Goal: Information Seeking & Learning: Check status

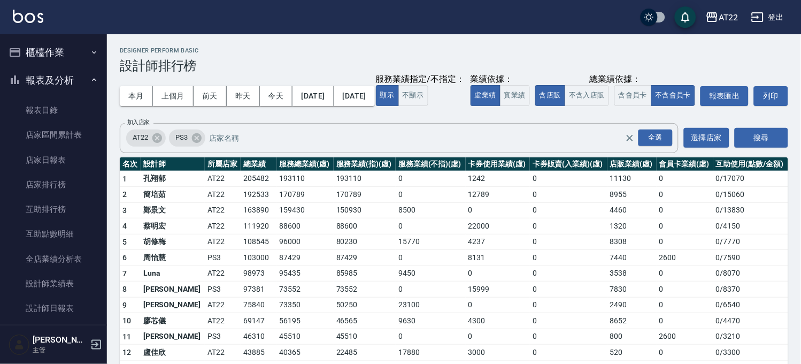
scroll to position [119, 0]
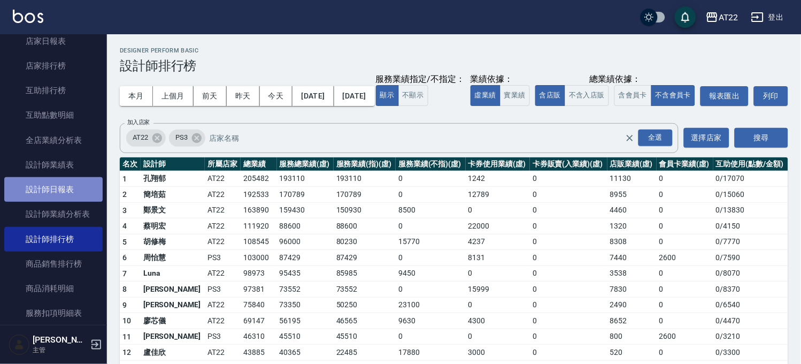
click at [63, 189] on link "設計師日報表" at bounding box center [53, 189] width 98 height 25
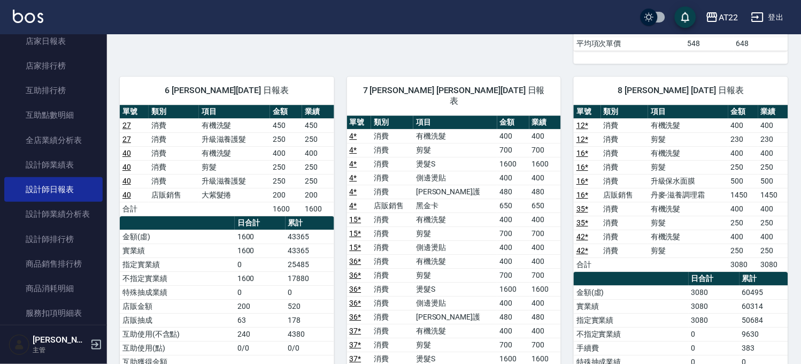
scroll to position [594, 0]
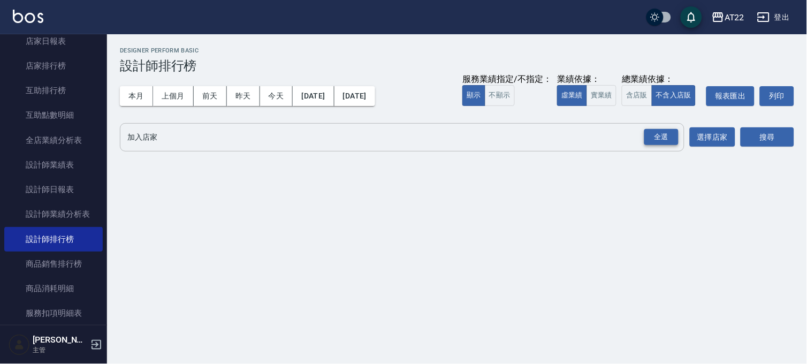
click at [657, 145] on div "全選" at bounding box center [661, 137] width 34 height 17
click at [759, 138] on button "搜尋" at bounding box center [766, 138] width 53 height 20
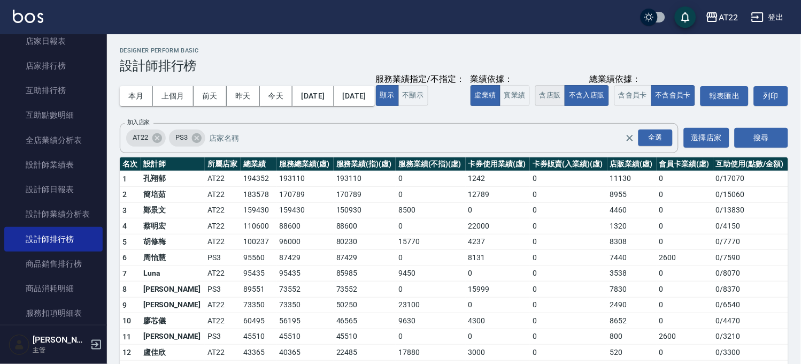
click at [535, 106] on button "含店販" at bounding box center [550, 95] width 30 height 21
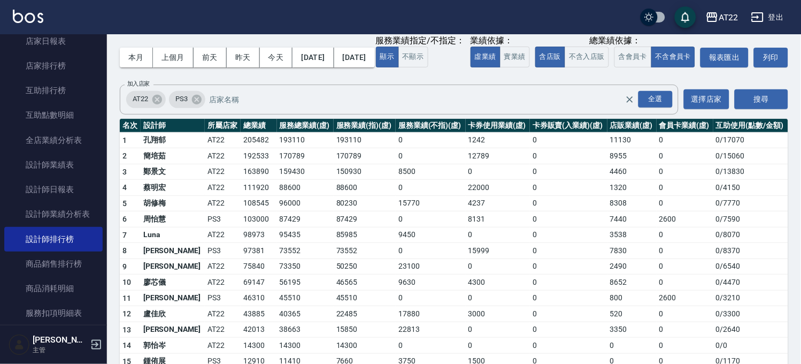
scroll to position [59, 0]
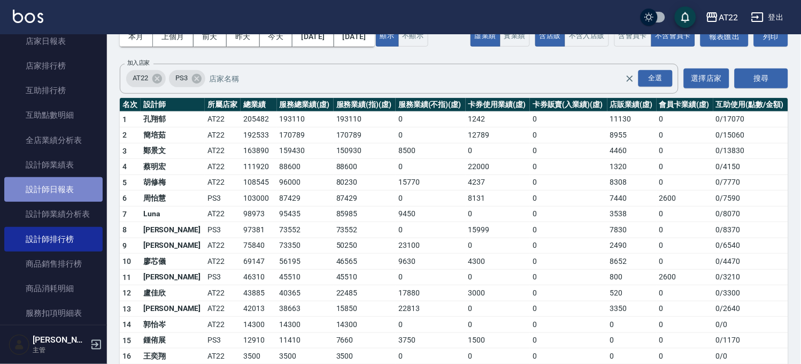
click at [64, 183] on link "設計師日報表" at bounding box center [53, 189] width 98 height 25
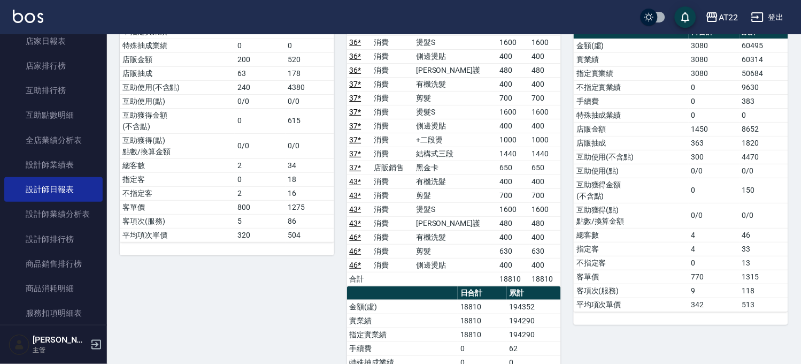
scroll to position [891, 0]
click at [107, 103] on div "櫃檯作業 打帳單 帳單列表 掛單列表 現金收支登錄 材料自購登錄 每日結帳 現場電腦打卡 報表及分析 報表目錄 店家區間累計表 店家日報表 店家排行榜 互助排…" at bounding box center [54, 199] width 108 height 330
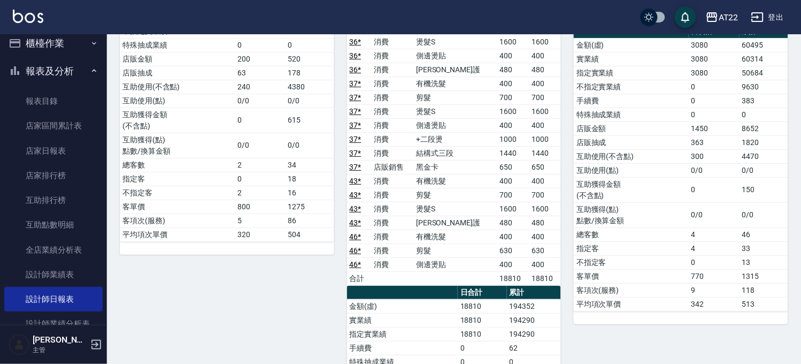
scroll to position [0, 0]
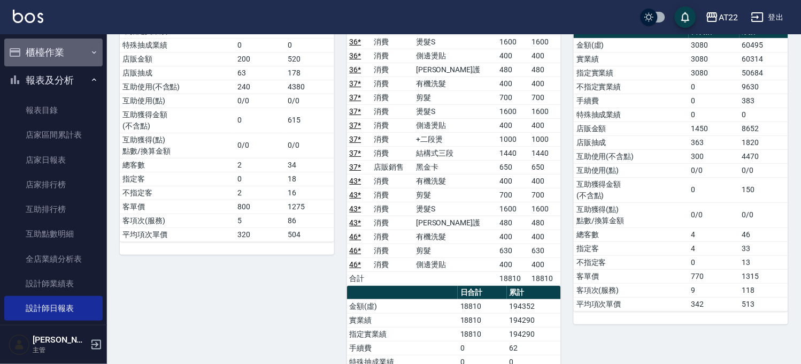
click at [76, 51] on button "櫃檯作業" at bounding box center [53, 53] width 98 height 28
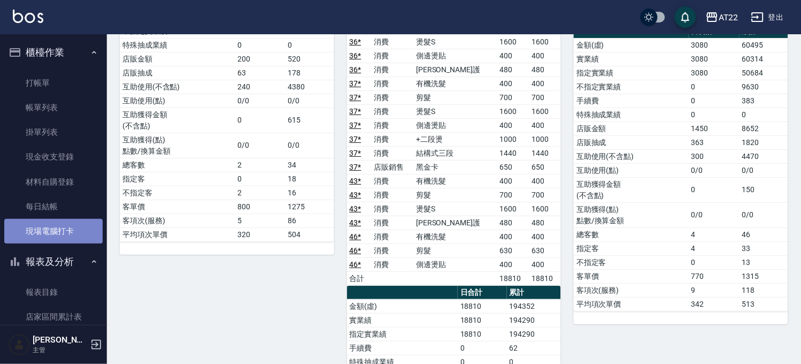
click at [57, 230] on link "現場電腦打卡" at bounding box center [53, 231] width 98 height 25
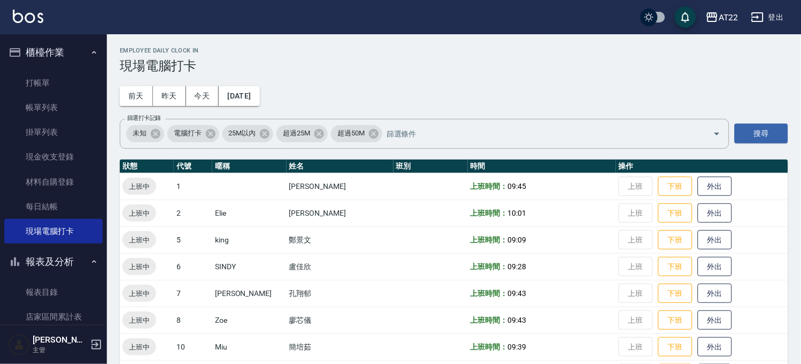
scroll to position [119, 0]
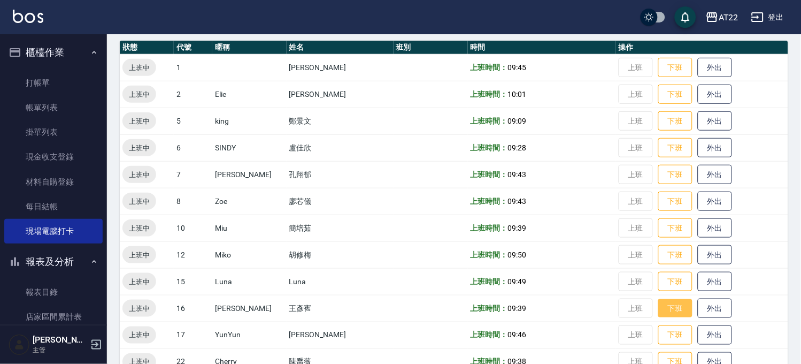
click at [669, 305] on button "下班" at bounding box center [675, 308] width 34 height 19
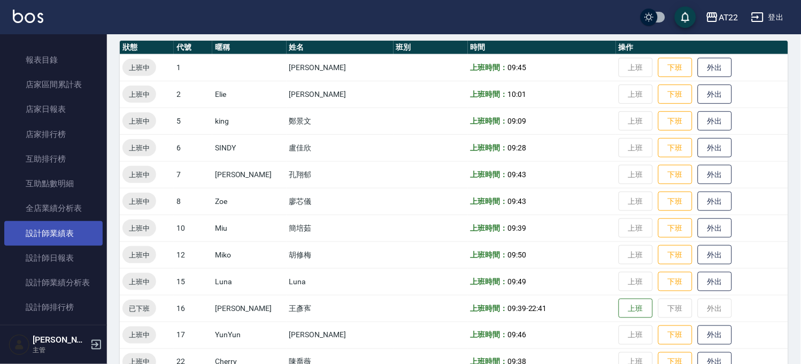
scroll to position [416, 0]
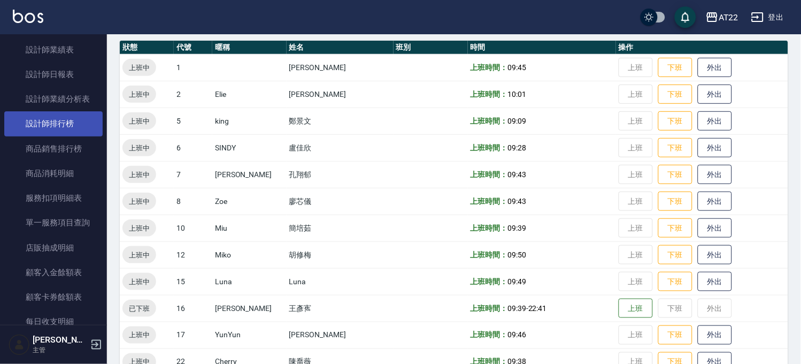
click at [70, 116] on link "設計師排行榜" at bounding box center [53, 123] width 98 height 25
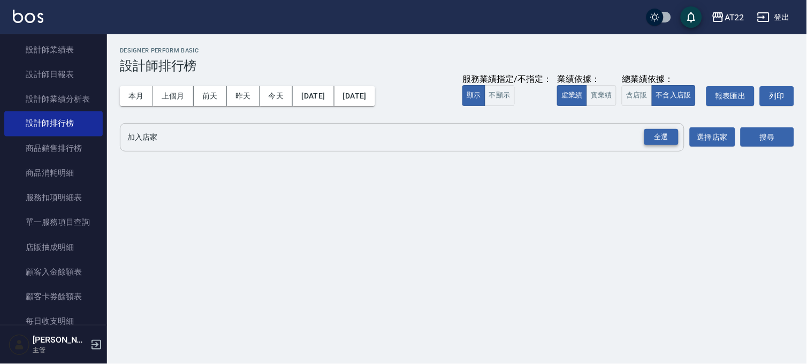
click at [662, 129] on div "全選" at bounding box center [661, 137] width 34 height 17
click at [766, 135] on button "搜尋" at bounding box center [766, 138] width 53 height 20
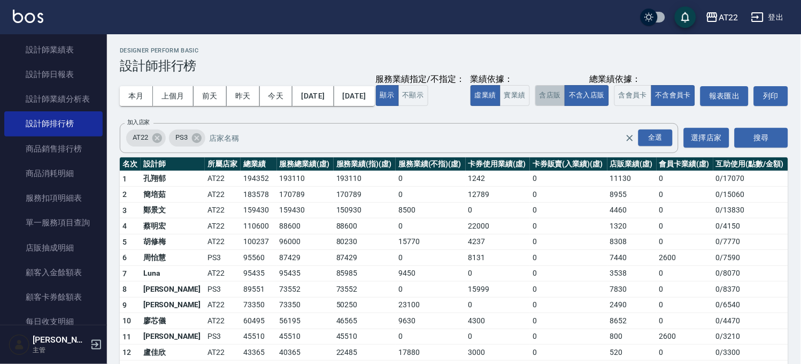
click at [535, 106] on button "含店販" at bounding box center [550, 95] width 30 height 21
click at [271, 94] on button "今天" at bounding box center [276, 96] width 33 height 20
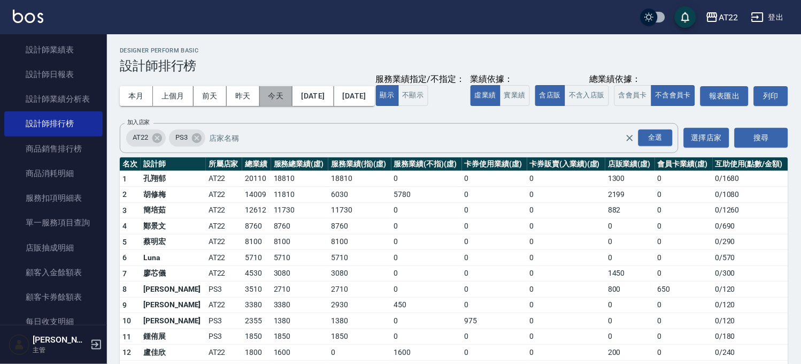
click at [274, 91] on button "今天" at bounding box center [276, 96] width 33 height 20
click at [134, 92] on button "本月" at bounding box center [136, 96] width 33 height 20
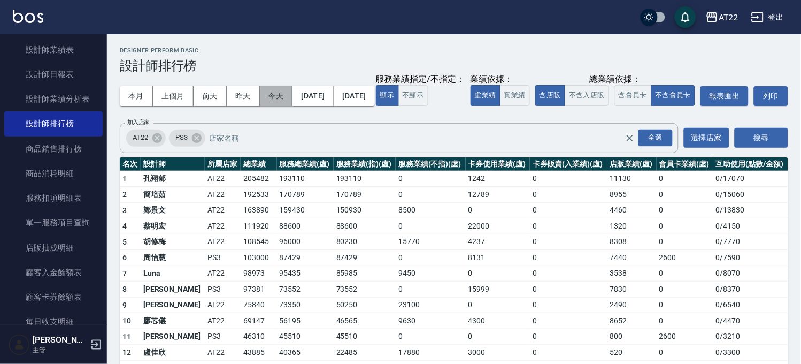
click at [286, 89] on button "今天" at bounding box center [276, 96] width 33 height 20
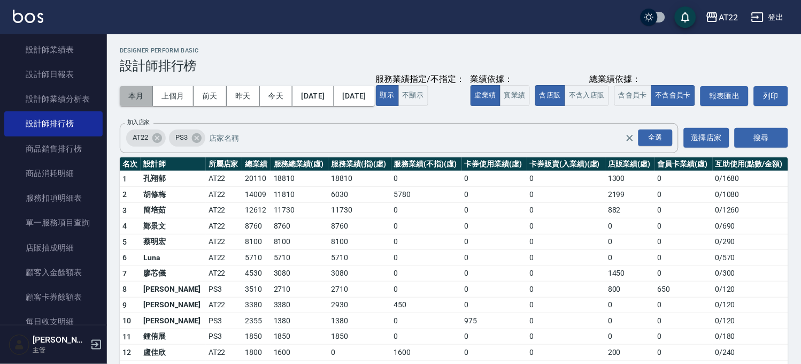
click at [135, 93] on button "本月" at bounding box center [136, 96] width 33 height 20
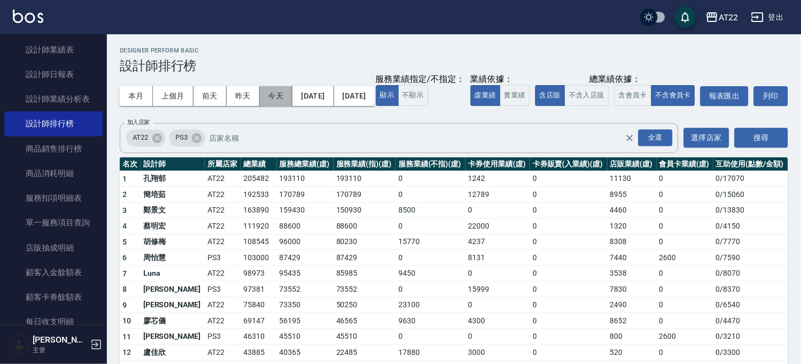
click at [268, 89] on button "今天" at bounding box center [276, 96] width 33 height 20
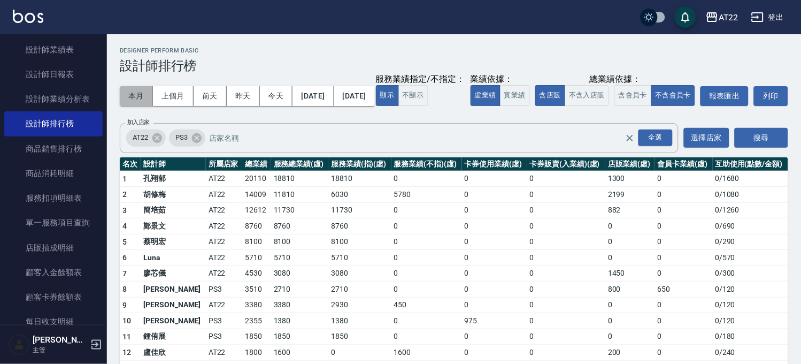
click at [131, 96] on button "本月" at bounding box center [136, 96] width 33 height 20
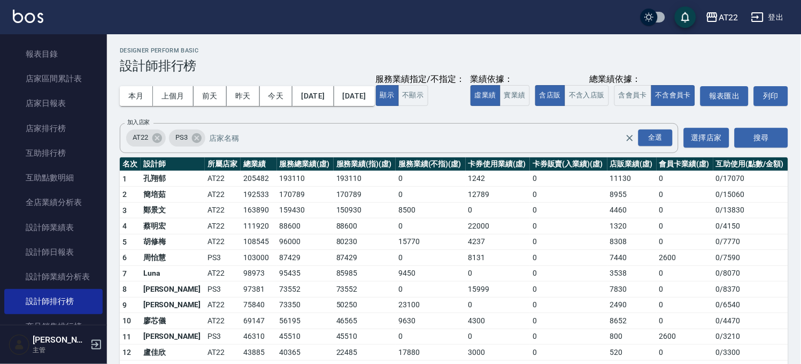
scroll to position [238, 0]
click at [85, 144] on link "互助排行榜" at bounding box center [53, 153] width 98 height 25
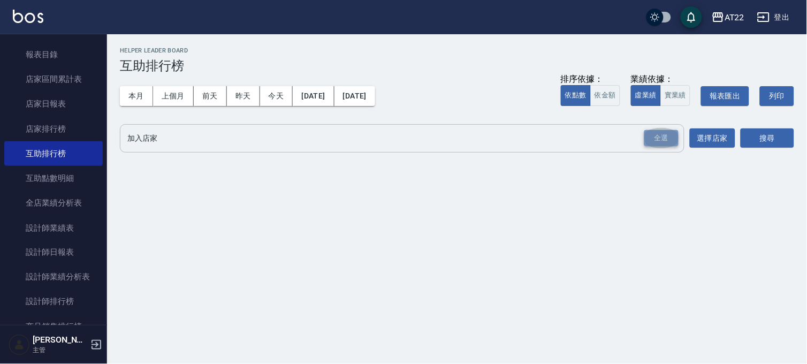
click at [667, 141] on div "全選" at bounding box center [661, 138] width 34 height 17
click at [760, 143] on button "搜尋" at bounding box center [766, 139] width 53 height 20
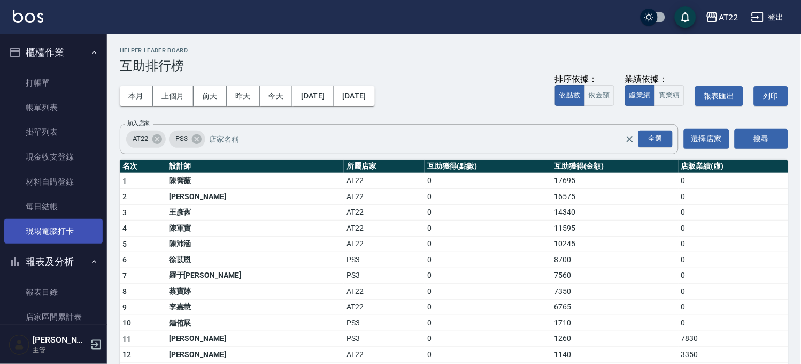
scroll to position [238, 0]
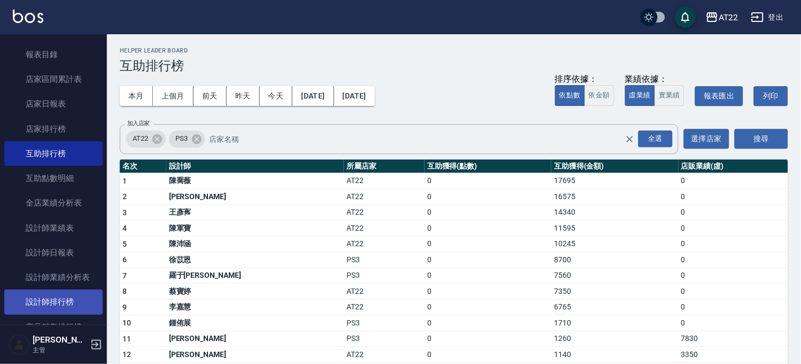
click at [86, 298] on link "設計師排行榜" at bounding box center [53, 301] width 98 height 25
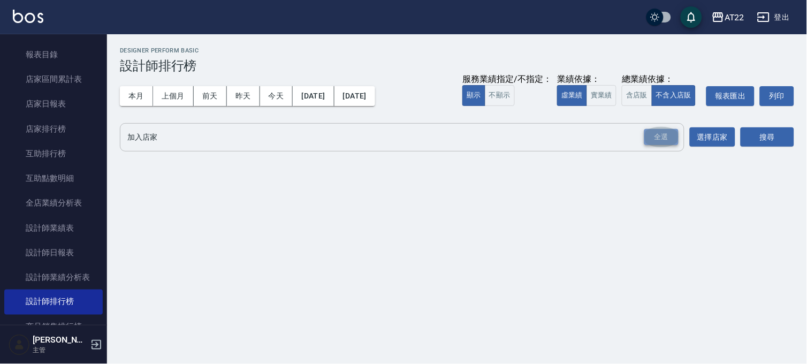
click at [665, 134] on div "全選" at bounding box center [661, 137] width 34 height 17
click at [756, 133] on button "搜尋" at bounding box center [766, 138] width 53 height 20
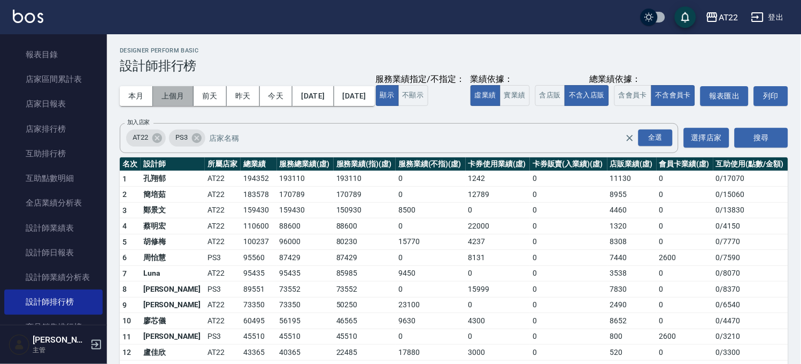
click at [177, 105] on button "上個月" at bounding box center [173, 96] width 41 height 20
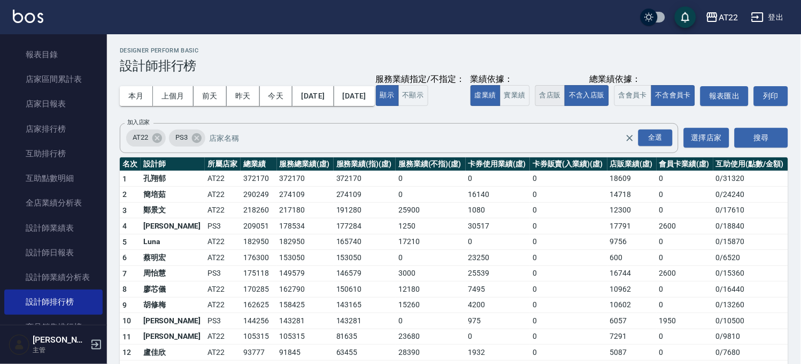
click at [535, 106] on button "含店販" at bounding box center [550, 95] width 30 height 21
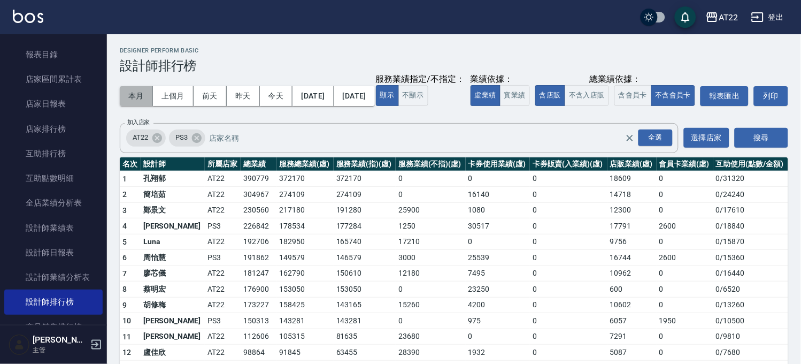
click at [132, 100] on button "本月" at bounding box center [136, 96] width 33 height 20
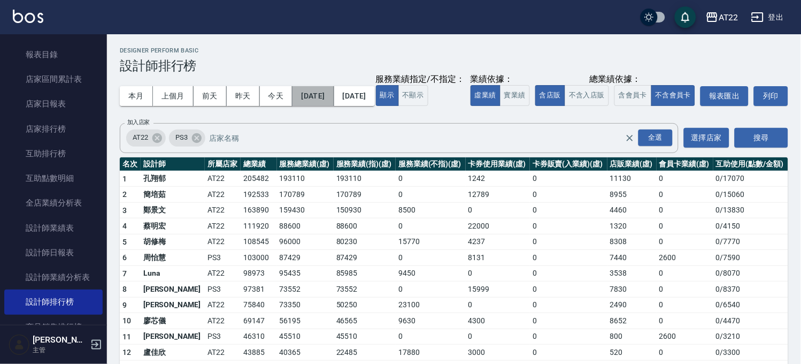
click at [327, 94] on button "[DATE]" at bounding box center [313, 96] width 41 height 20
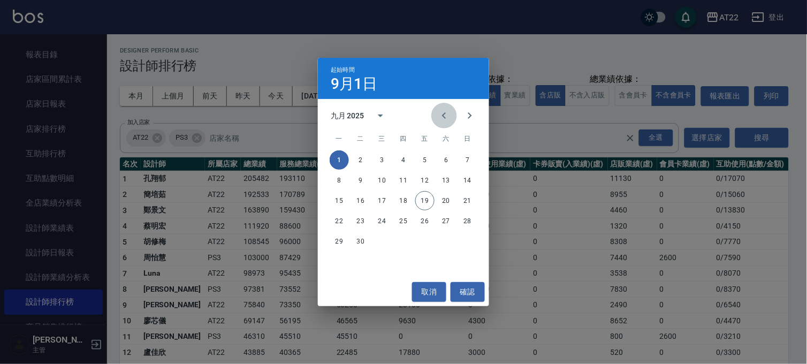
click at [442, 116] on icon "Previous month" at bounding box center [444, 115] width 4 height 6
click at [426, 156] on button "1" at bounding box center [424, 159] width 19 height 19
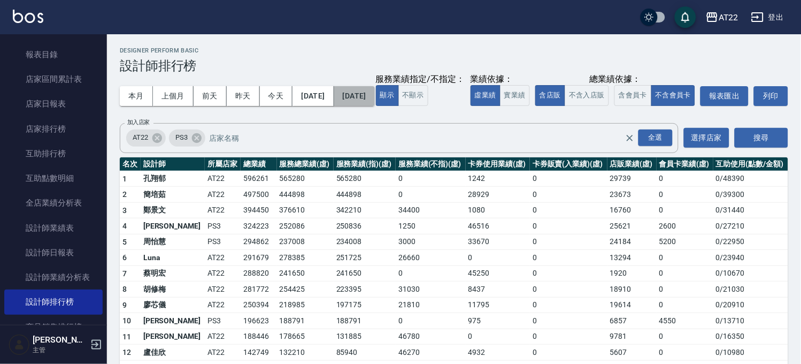
click at [375, 91] on button "[DATE]" at bounding box center [354, 96] width 41 height 20
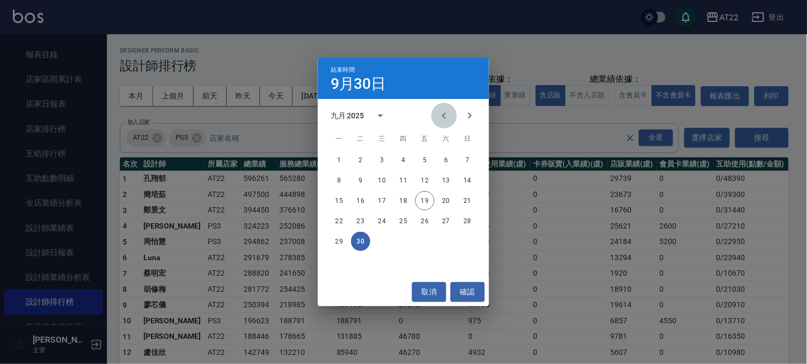
click at [439, 111] on icon "Previous month" at bounding box center [444, 115] width 13 height 13
click at [466, 242] on button "31" at bounding box center [467, 241] width 19 height 19
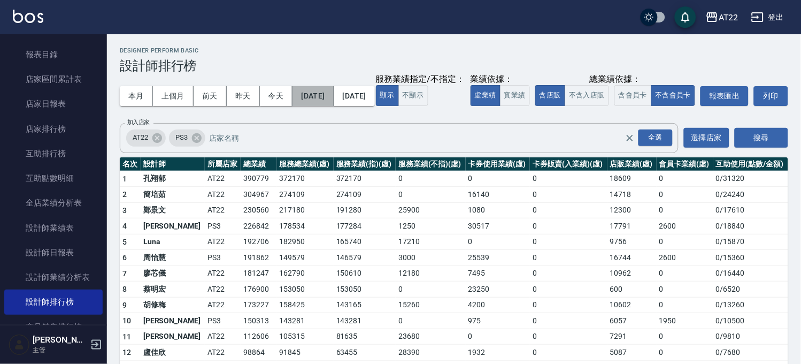
click at [325, 98] on button "[DATE]" at bounding box center [313, 96] width 41 height 20
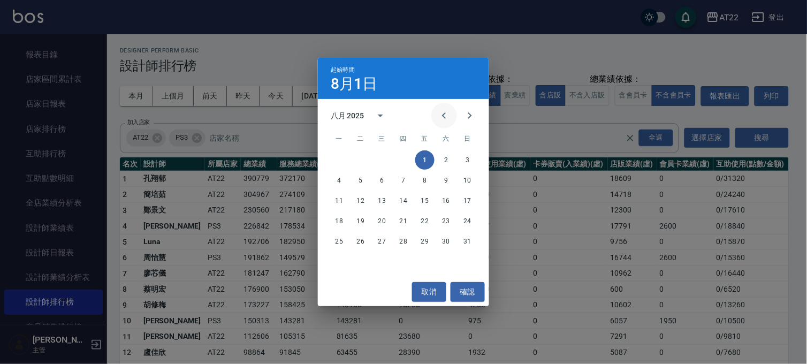
click at [444, 115] on icon "Previous month" at bounding box center [444, 115] width 13 height 13
click at [365, 159] on button "1" at bounding box center [360, 159] width 19 height 19
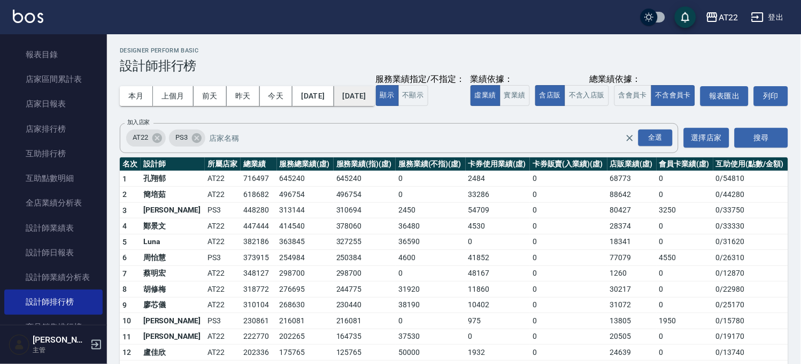
click at [375, 96] on button "[DATE]" at bounding box center [354, 96] width 41 height 20
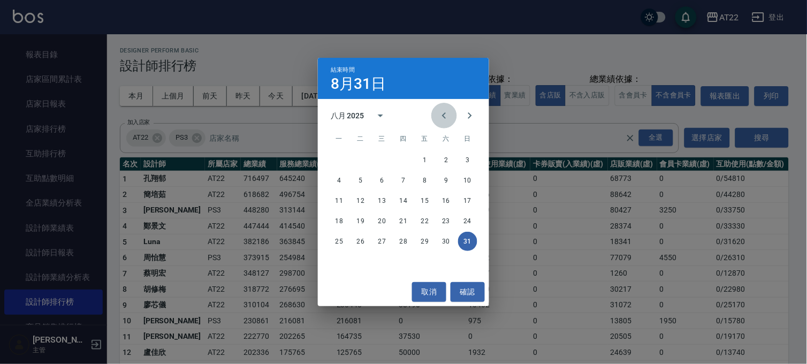
click at [444, 116] on icon "Previous month" at bounding box center [444, 115] width 4 height 6
click at [405, 234] on button "31" at bounding box center [403, 241] width 19 height 19
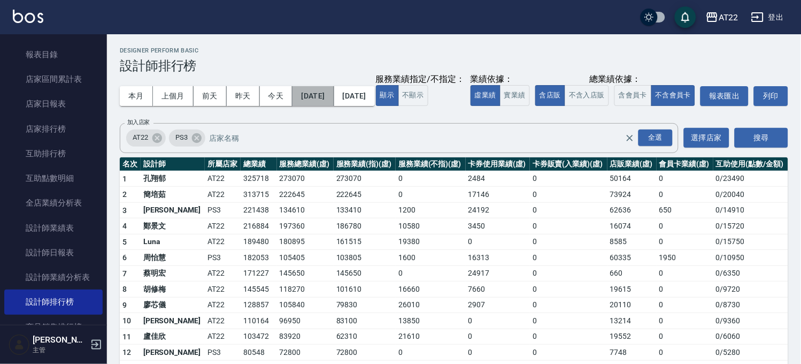
click at [334, 92] on button "[DATE]" at bounding box center [313, 96] width 41 height 20
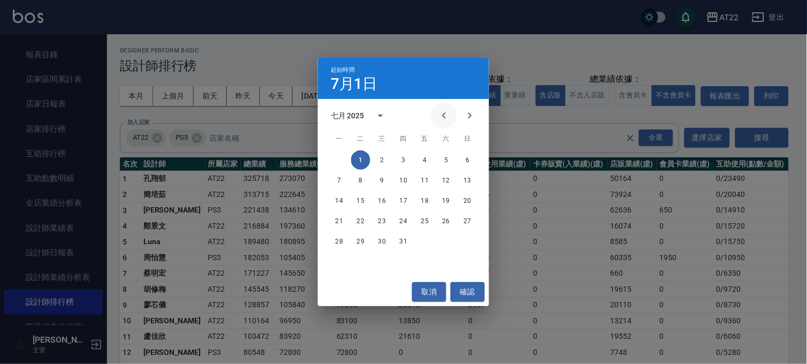
click at [446, 116] on icon "Previous month" at bounding box center [444, 115] width 13 height 13
click at [470, 151] on button "1" at bounding box center [467, 159] width 19 height 19
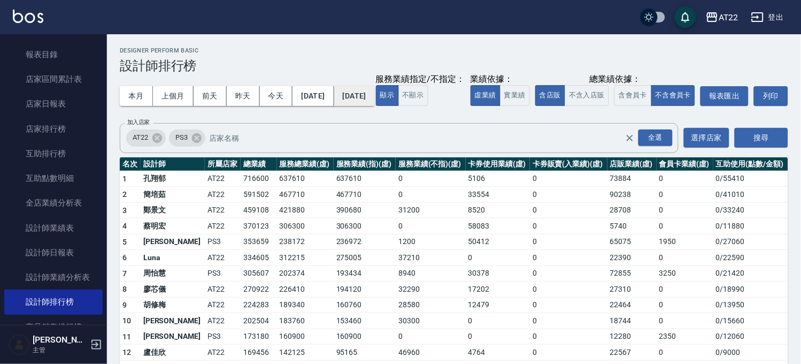
click at [369, 91] on button "[DATE]" at bounding box center [354, 96] width 41 height 20
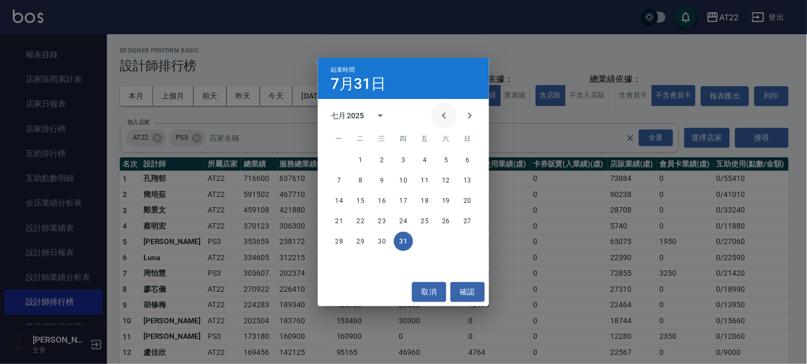
click at [442, 110] on icon "Previous month" at bounding box center [444, 115] width 13 height 13
click at [344, 264] on button "30" at bounding box center [339, 261] width 19 height 19
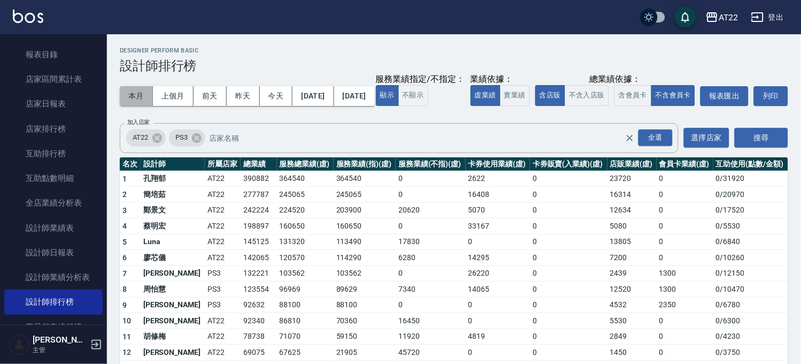
click at [142, 90] on button "本月" at bounding box center [136, 96] width 33 height 20
